Goal: Use online tool/utility: Utilize a website feature to perform a specific function

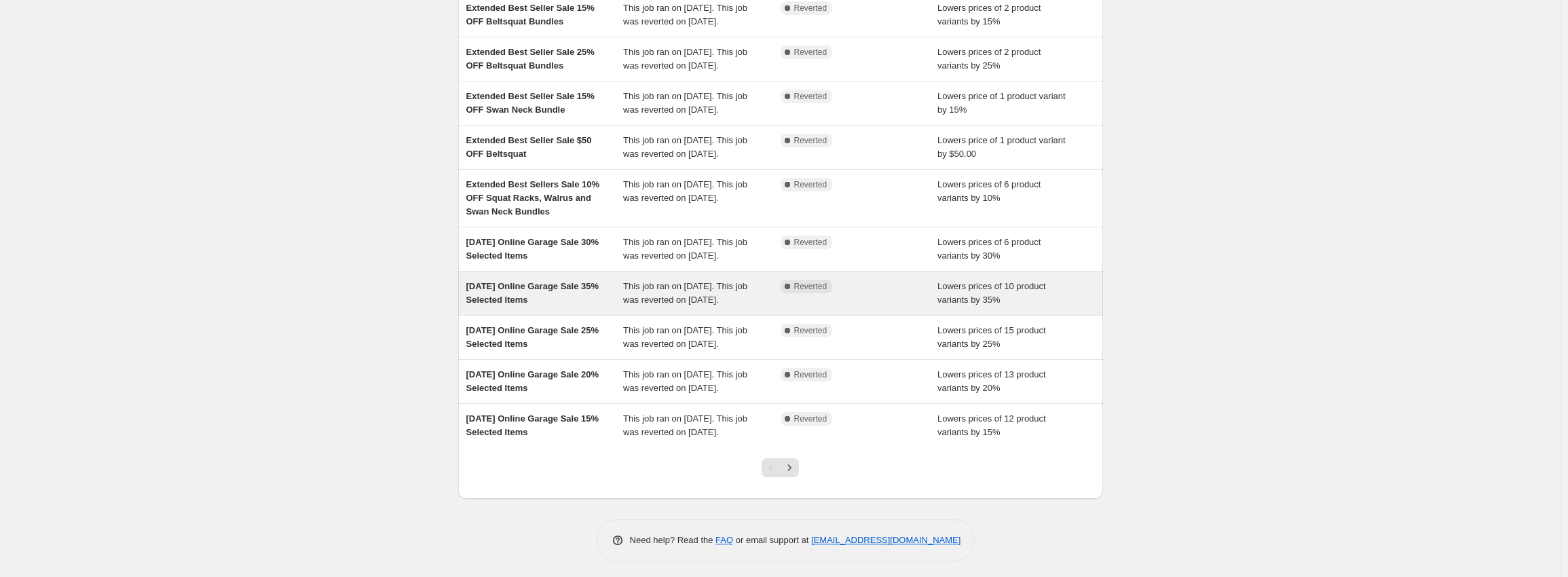
scroll to position [258, 0]
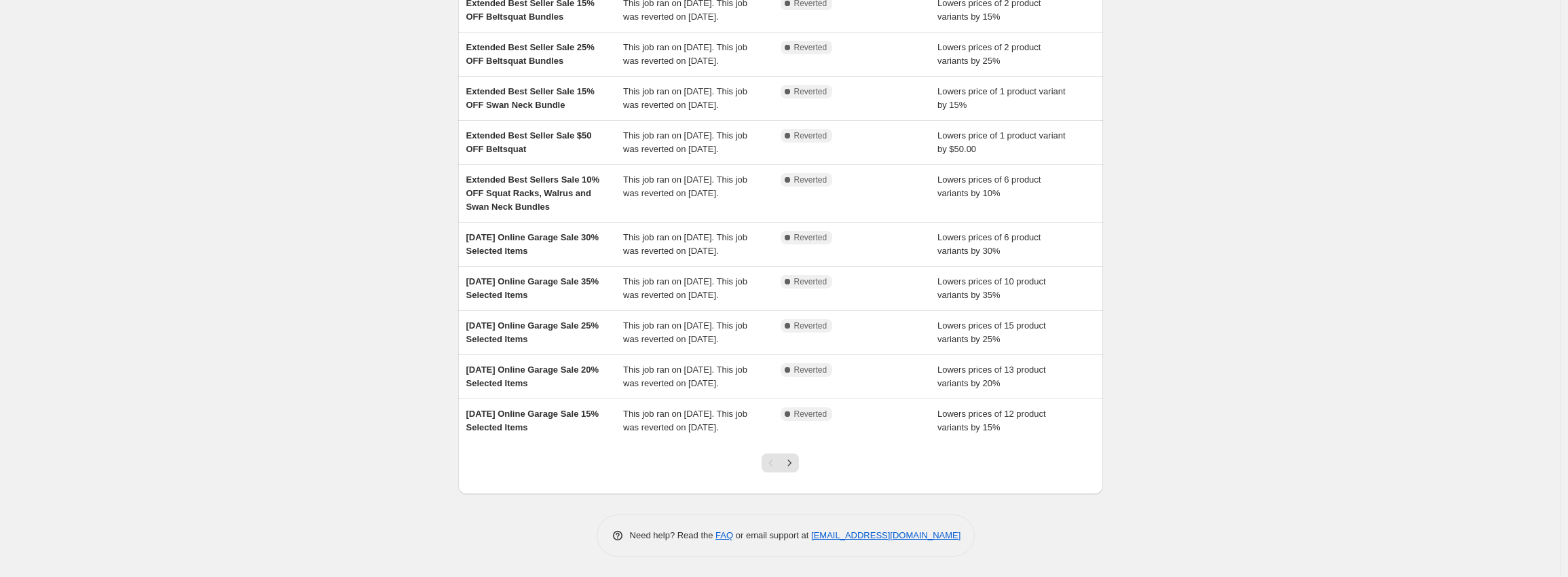
click at [800, 453] on div at bounding box center [781, 468] width 55 height 51
click at [794, 461] on icon "Next" at bounding box center [790, 463] width 14 height 14
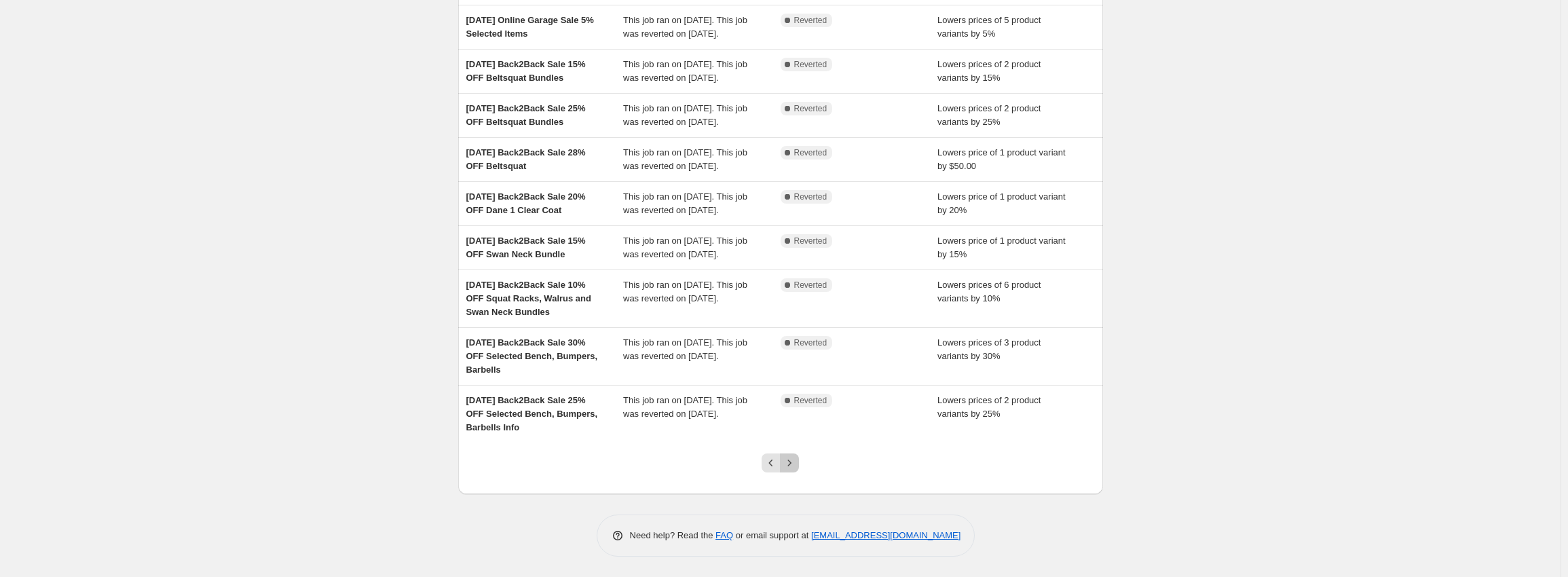
click at [792, 468] on icon "Next" at bounding box center [790, 463] width 14 height 14
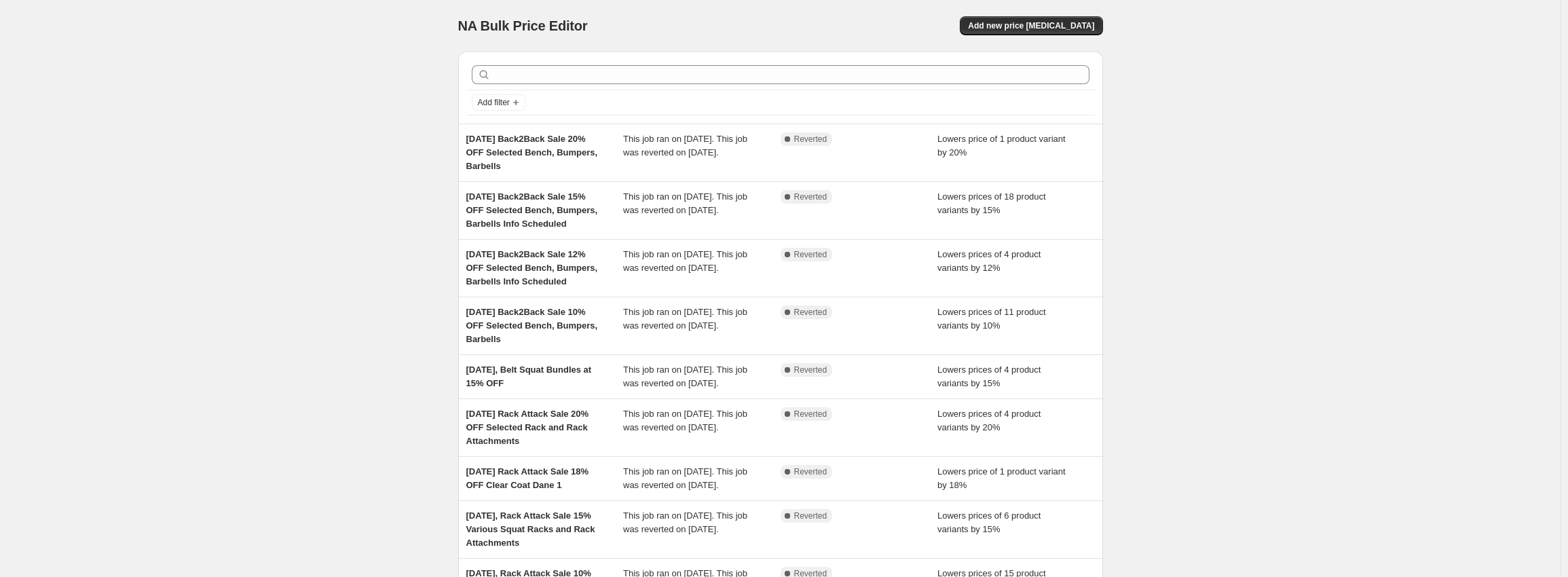
scroll to position [285, 0]
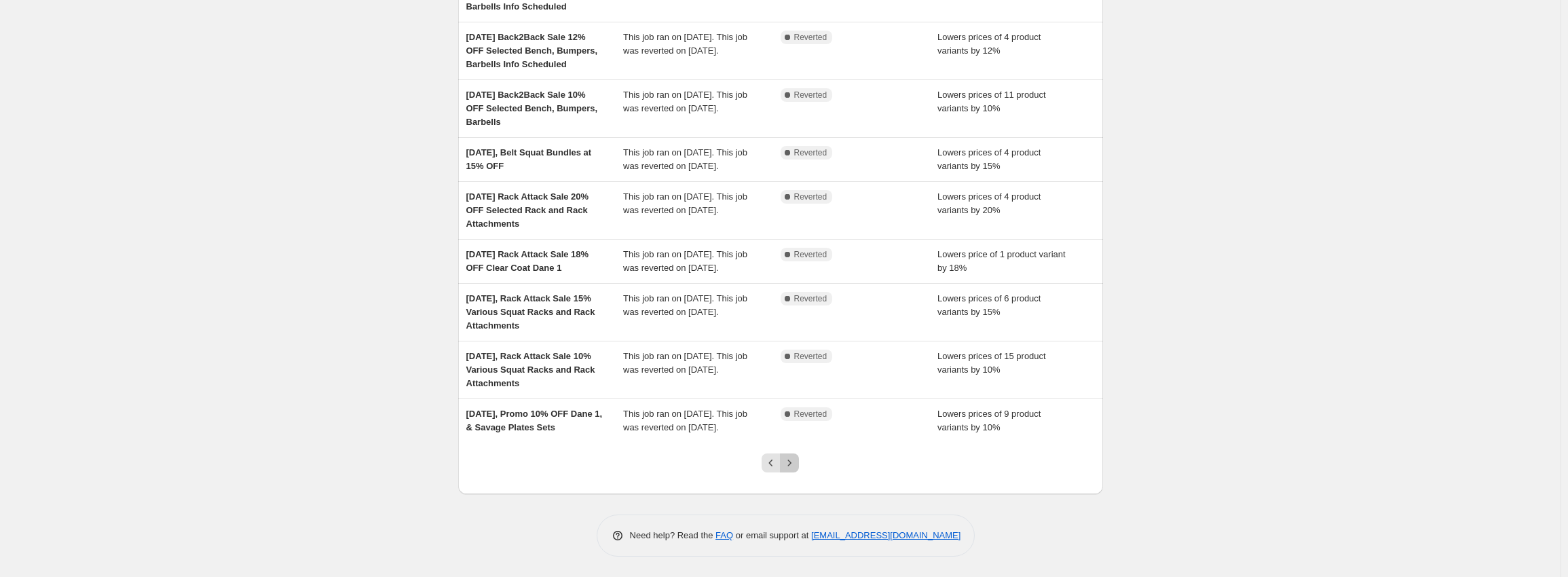
click at [799, 466] on button "Next" at bounding box center [789, 463] width 19 height 19
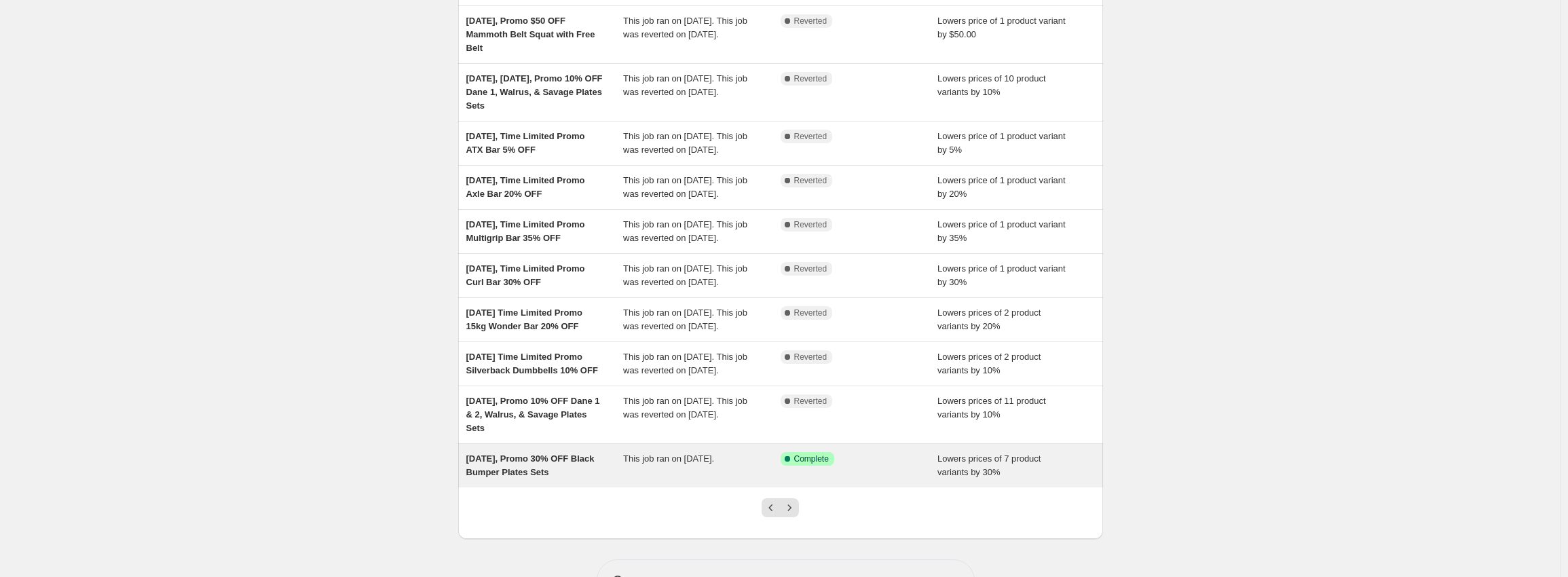
scroll to position [244, 0]
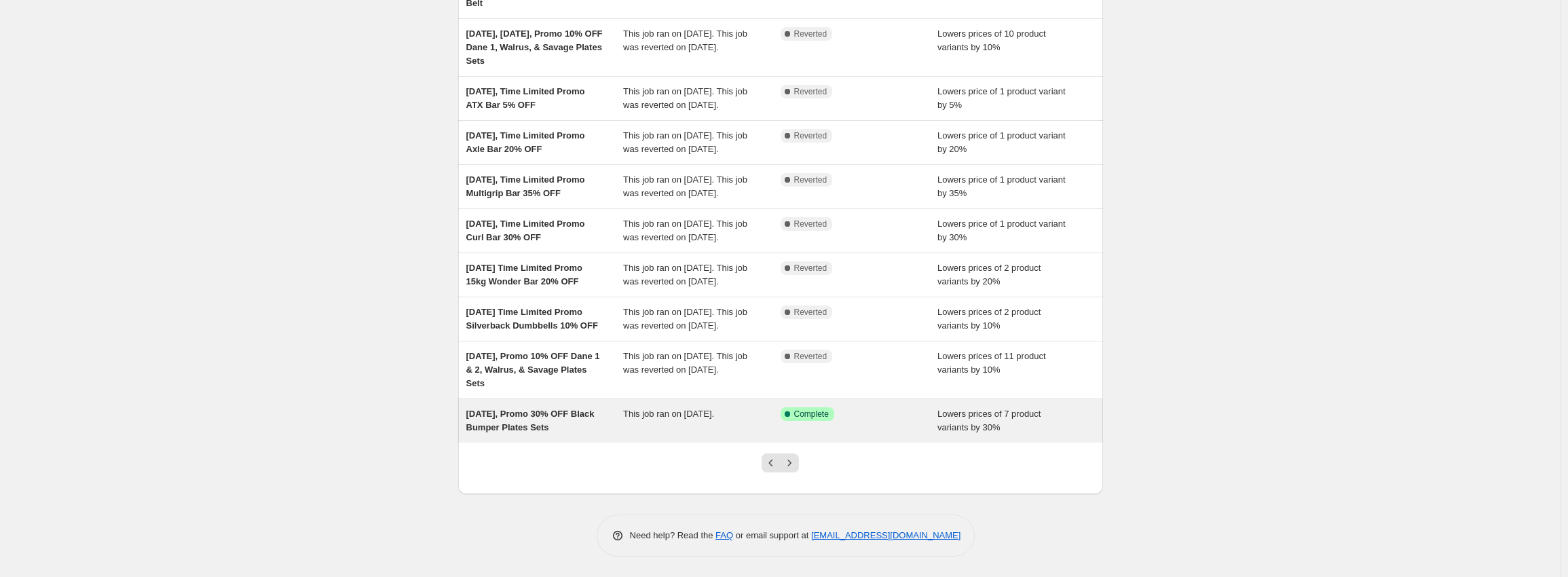
click at [740, 428] on div "This job ran on August 20, 2025." at bounding box center [701, 420] width 157 height 27
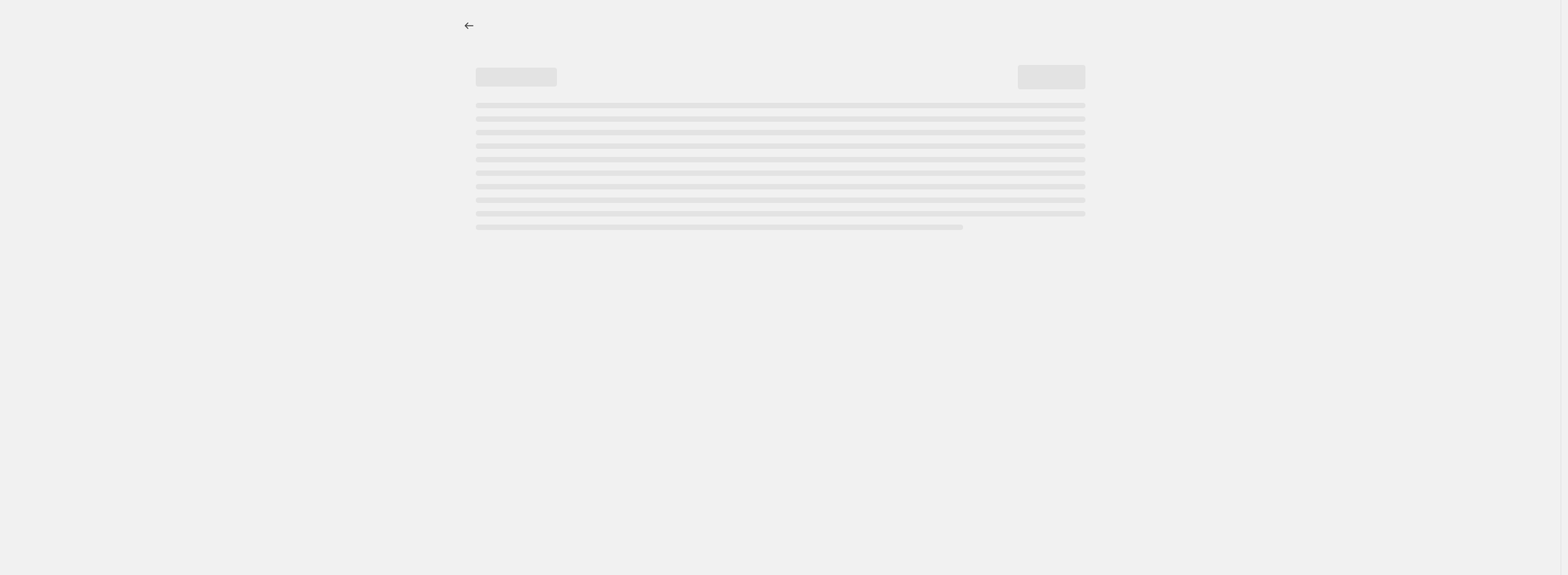
select select "percentage"
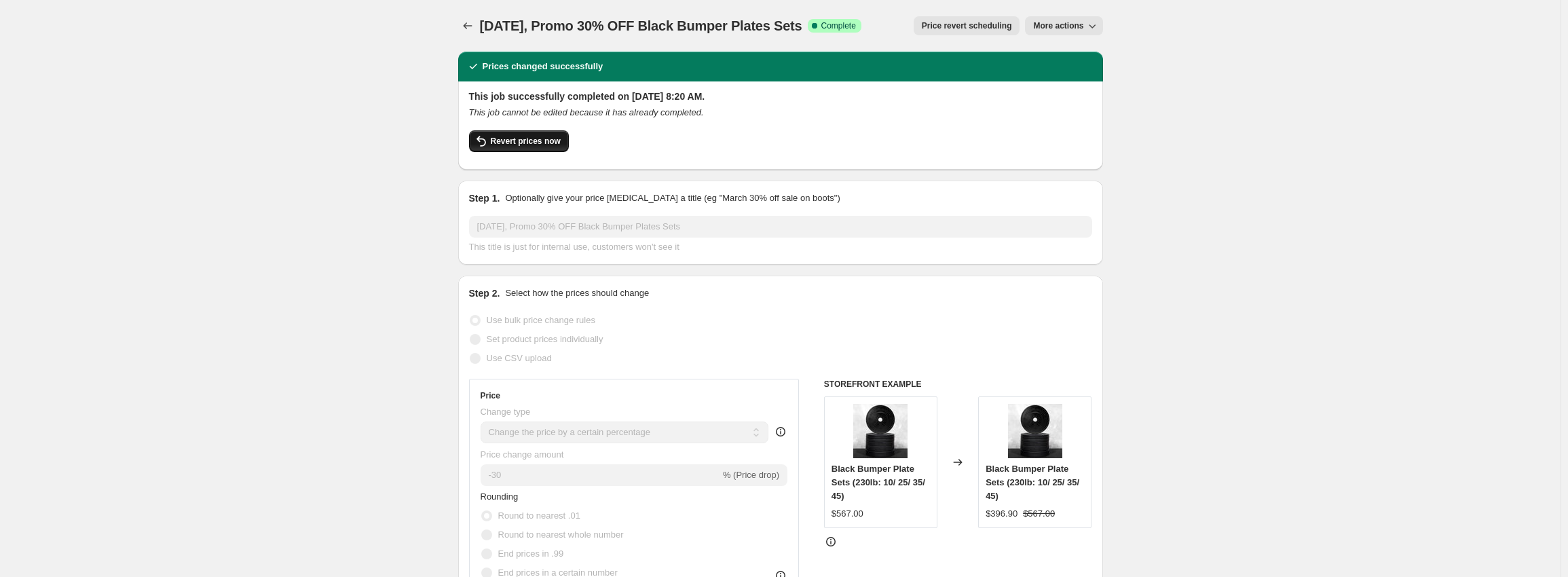
click at [513, 145] on span "Revert prices now" at bounding box center [525, 141] width 70 height 11
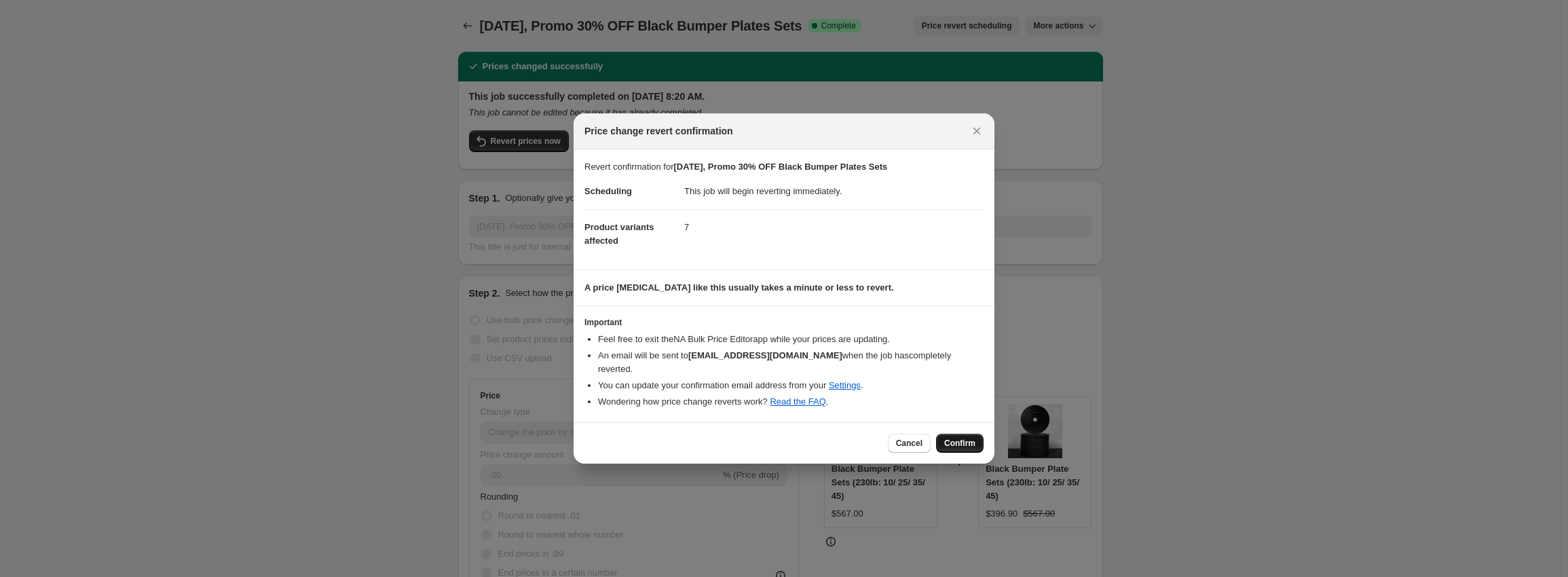
click at [965, 437] on span "Confirm" at bounding box center [959, 443] width 31 height 11
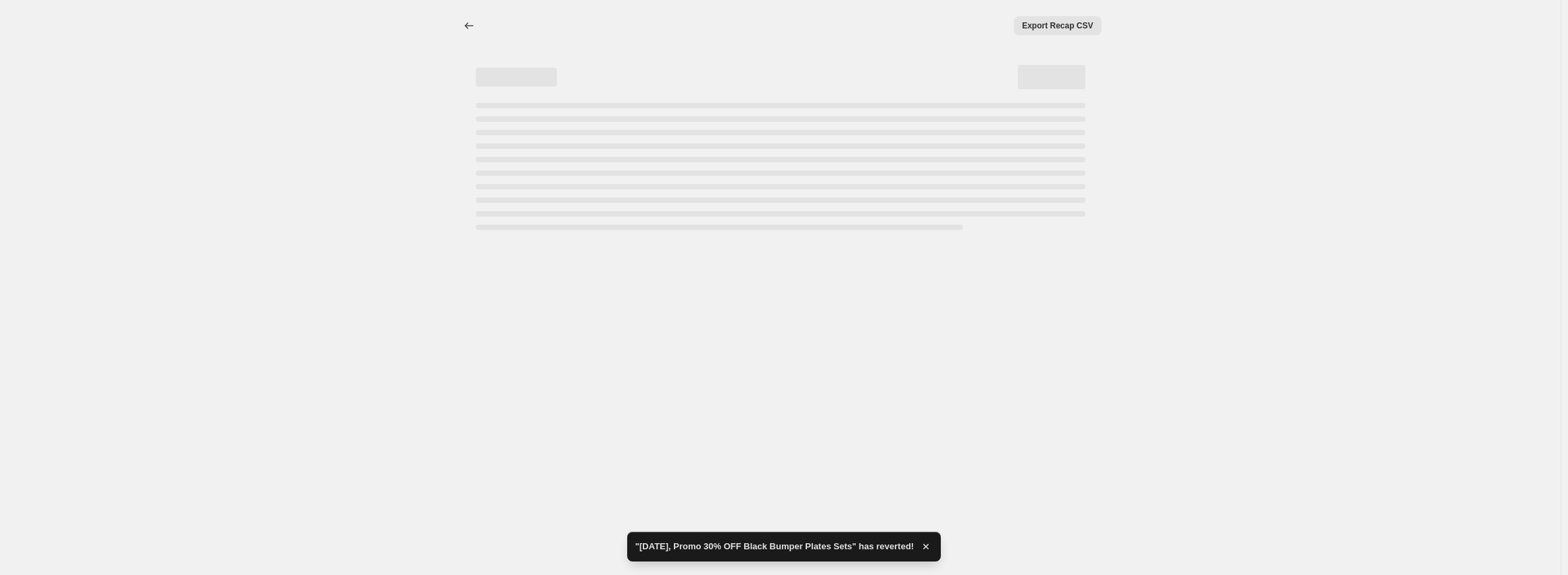
select select "percentage"
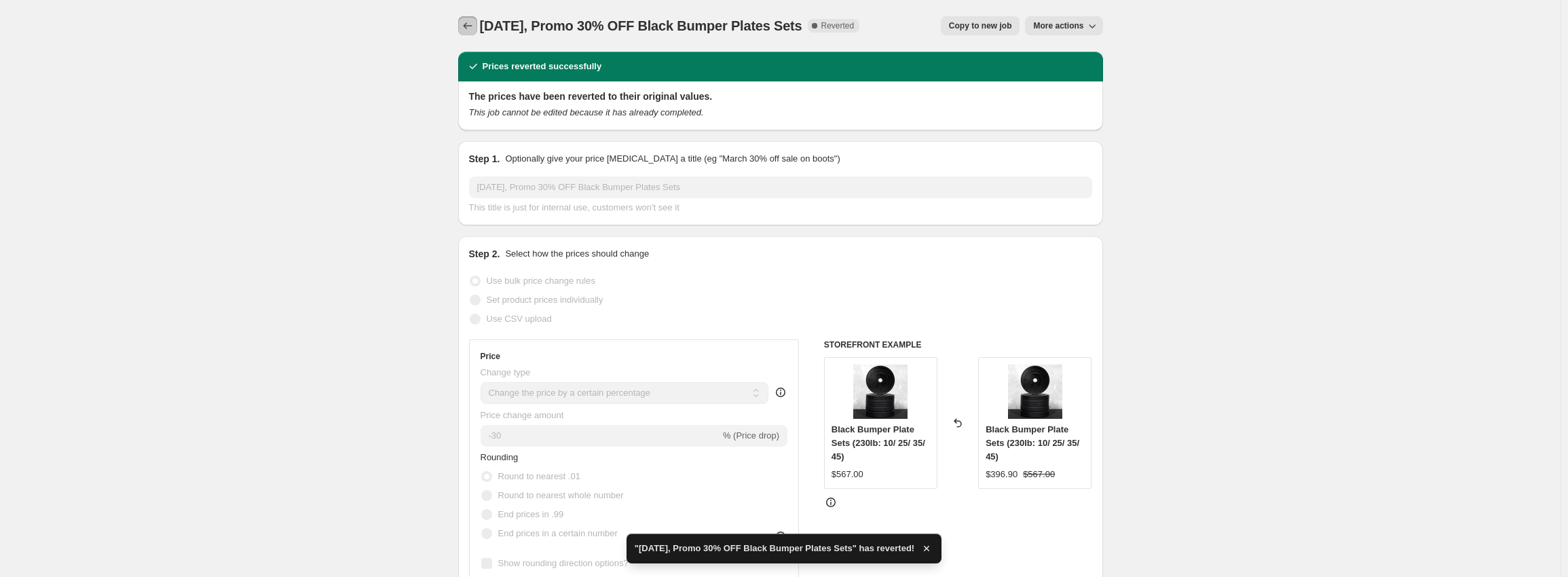
click at [468, 30] on icon "Price change jobs" at bounding box center [468, 26] width 14 height 14
